Goal: Navigation & Orientation: Find specific page/section

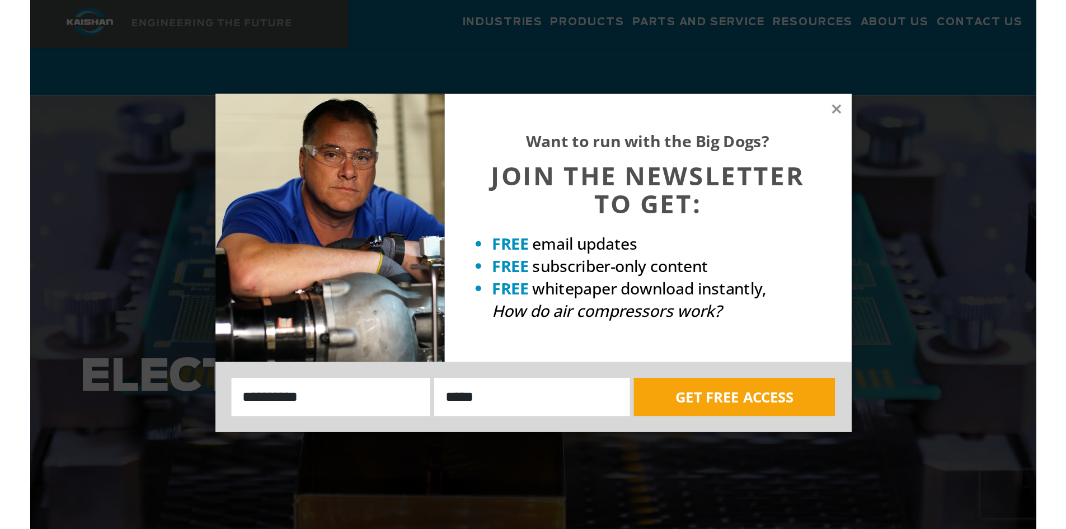
scroll to position [1029, 0]
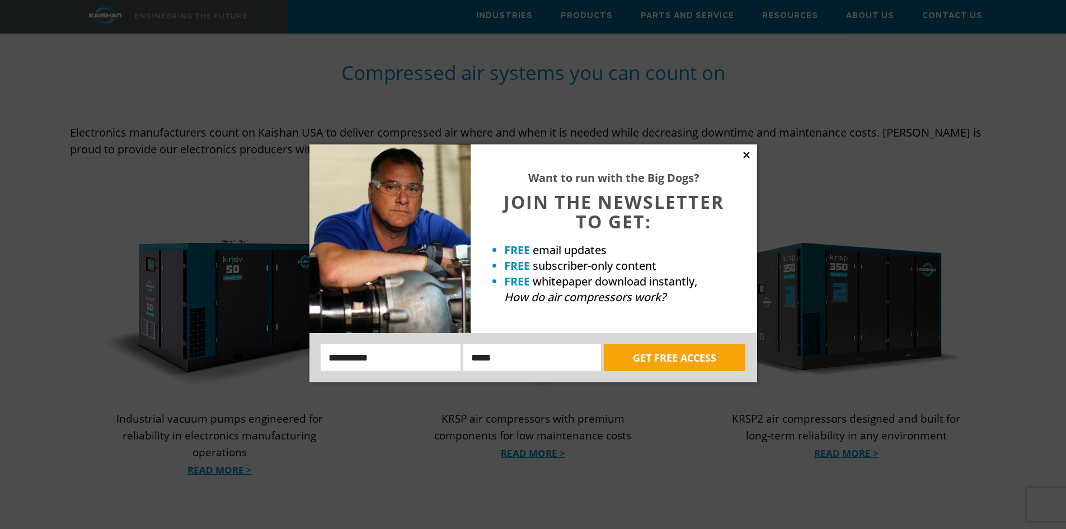
click at [707, 152] on icon at bounding box center [746, 155] width 10 height 10
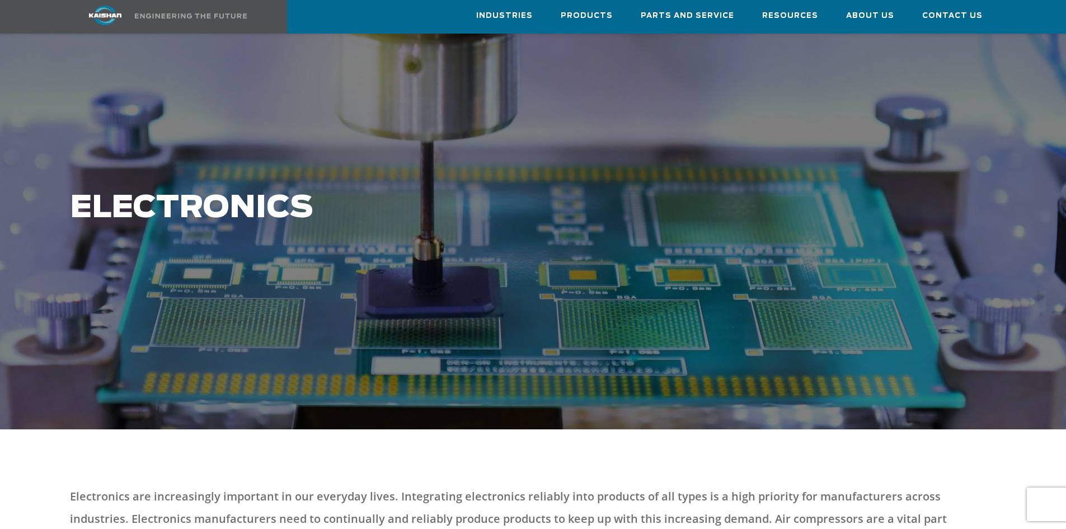
scroll to position [0, 0]
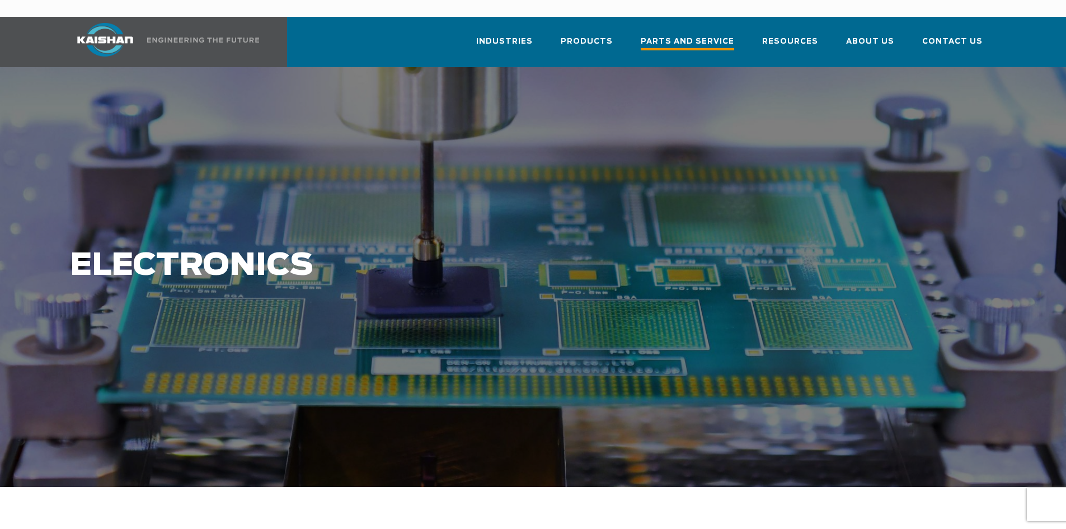
click at [699, 35] on span "Parts and Service" at bounding box center [686, 42] width 93 height 15
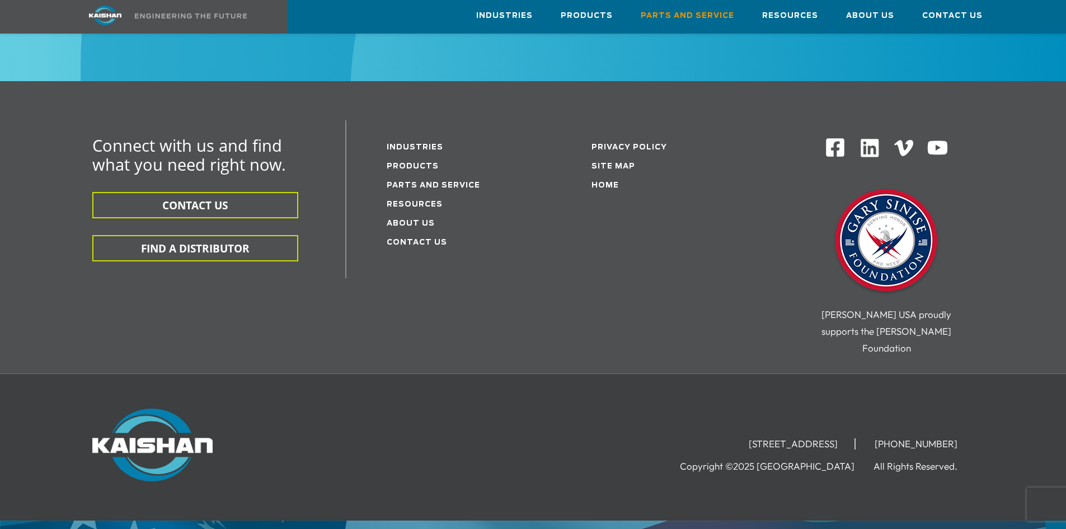
scroll to position [1501, 0]
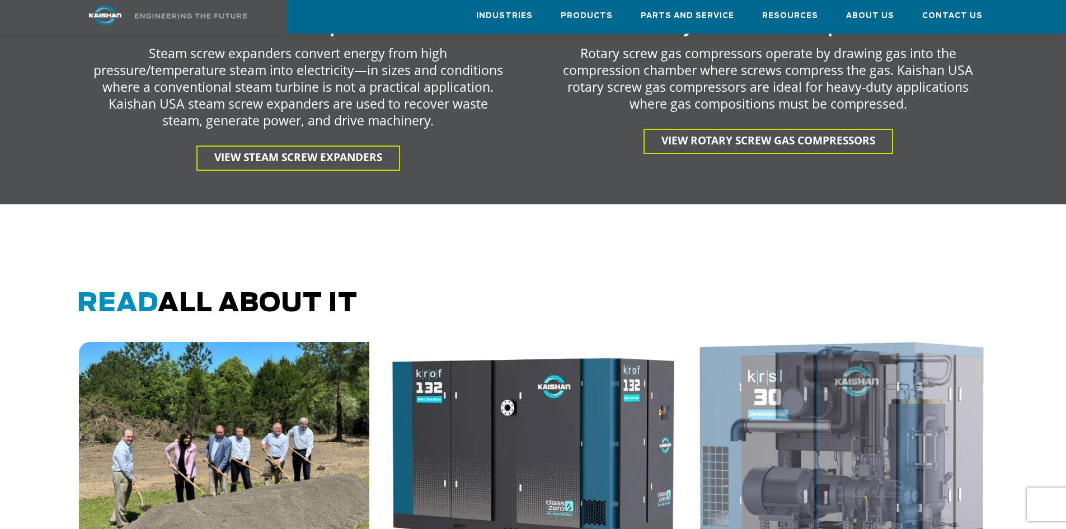
scroll to position [2126, 0]
